Goal: Task Accomplishment & Management: Use online tool/utility

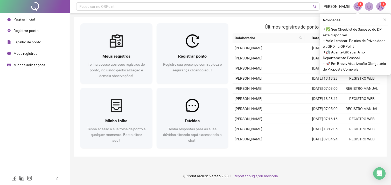
click at [19, 32] on span "Registrar ponto" at bounding box center [25, 31] width 25 height 4
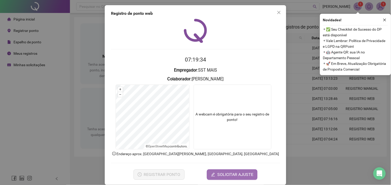
click at [221, 176] on span "SOLICITAR AJUSTE" at bounding box center [235, 174] width 36 height 6
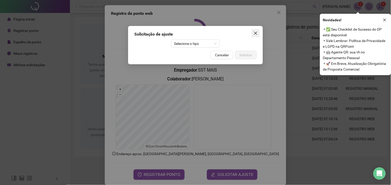
click at [253, 33] on icon "close" at bounding box center [255, 33] width 4 height 4
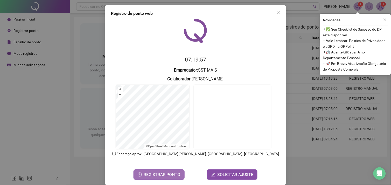
click at [162, 175] on span "REGISTRAR PONTO" at bounding box center [162, 174] width 37 height 6
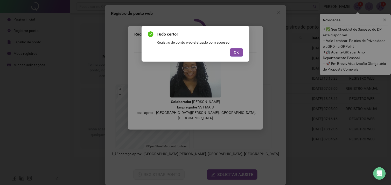
click at [238, 56] on div "Tudo certo! Registro de ponto web efetuado com sucesso. OK" at bounding box center [196, 44] width 108 height 36
click at [235, 46] on div "Tudo certo! Registro de ponto web efetuado com sucesso. OK" at bounding box center [195, 43] width 95 height 25
click at [235, 48] on div "Tudo certo! Registro de ponto web efetuado com sucesso. OK" at bounding box center [195, 43] width 95 height 25
click at [234, 48] on button "OK" at bounding box center [236, 52] width 13 height 8
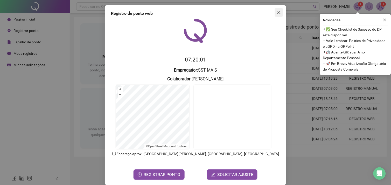
click at [277, 13] on icon "close" at bounding box center [279, 12] width 4 height 4
